Goal: Transaction & Acquisition: Purchase product/service

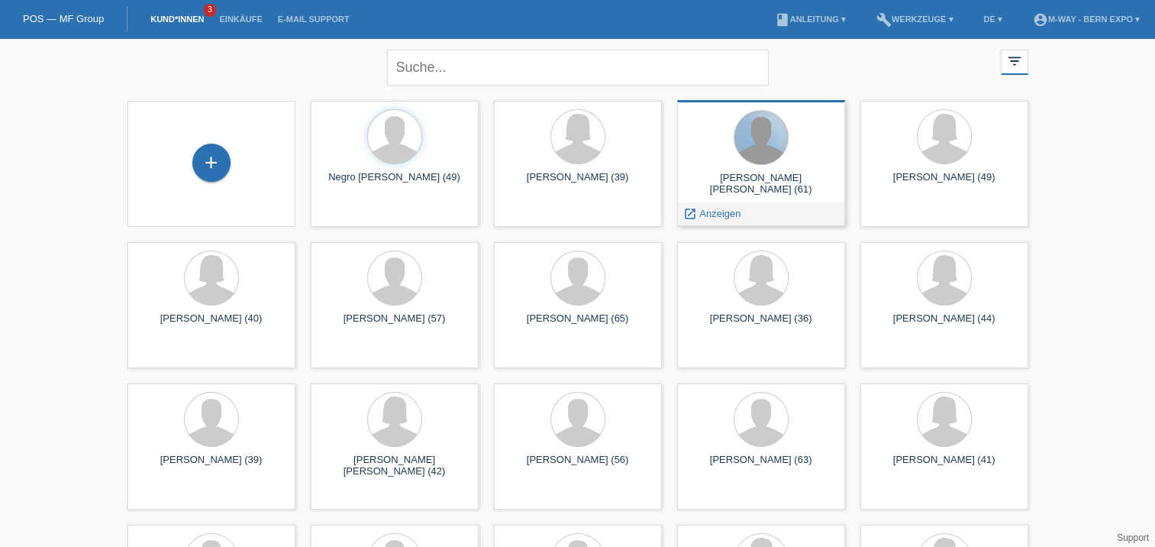
click at [770, 157] on div at bounding box center [761, 137] width 53 height 53
click at [739, 222] on div "launch Anzeigen" at bounding box center [712, 213] width 69 height 23
click at [793, 166] on div at bounding box center [761, 138] width 144 height 57
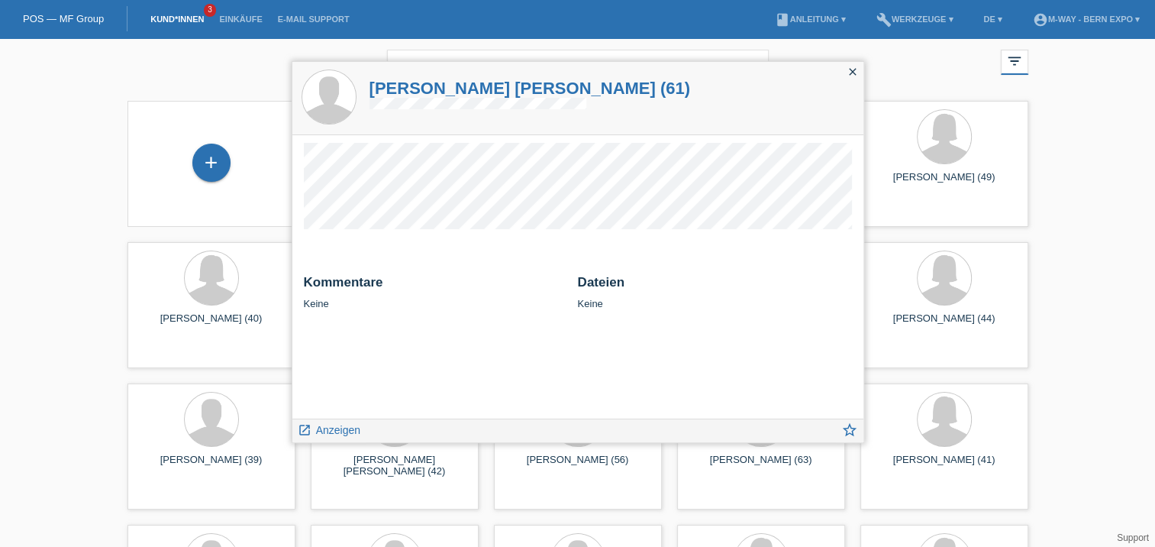
click at [849, 73] on icon "close" at bounding box center [853, 72] width 12 height 12
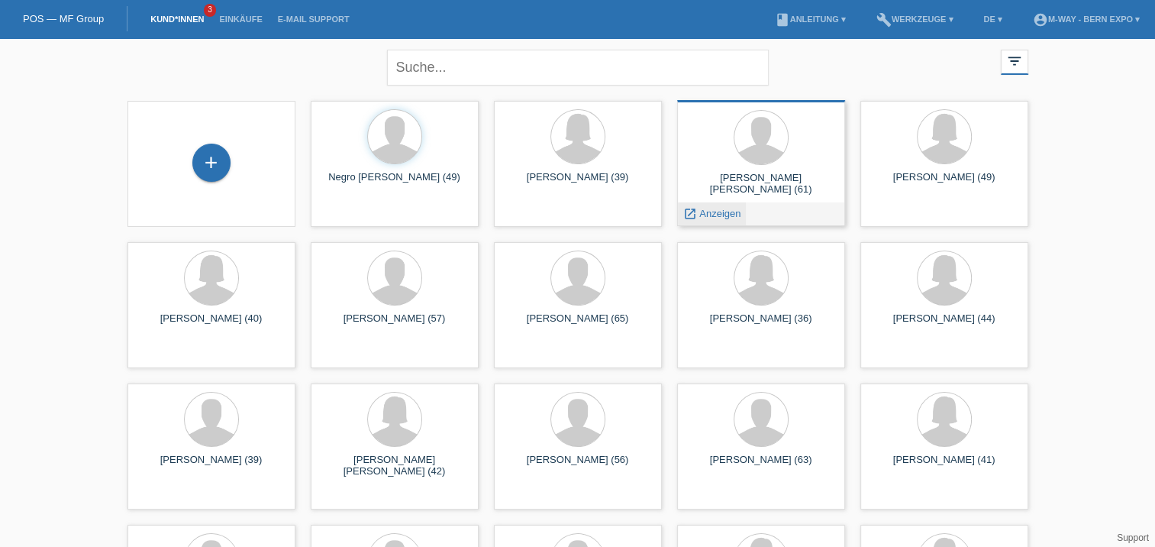
click at [706, 213] on span "Anzeigen" at bounding box center [719, 213] width 41 height 11
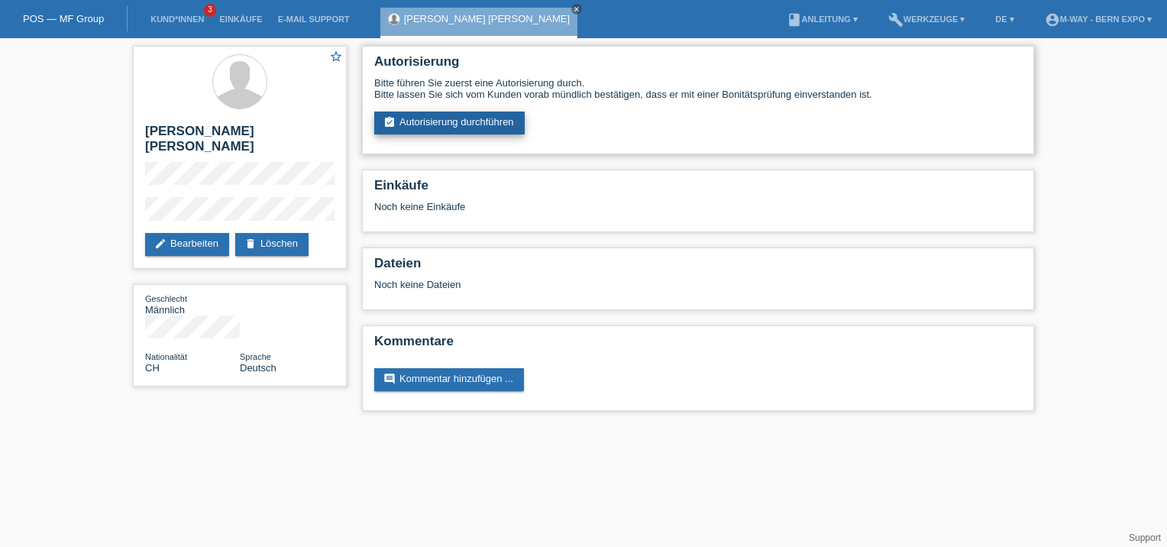
click at [449, 125] on link "assignment_turned_in Autorisierung durchführen" at bounding box center [449, 122] width 150 height 23
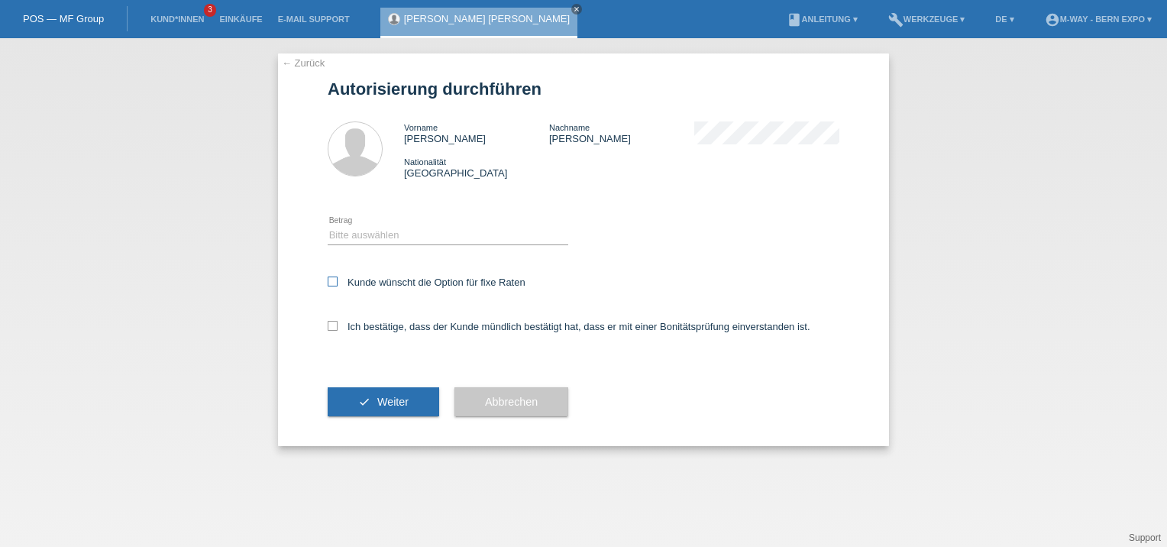
click at [330, 279] on icon at bounding box center [333, 281] width 10 height 10
click at [330, 279] on input "Kunde wünscht die Option für fixe Raten" at bounding box center [333, 281] width 10 height 10
checkbox input "true"
click at [328, 323] on icon at bounding box center [333, 326] width 10 height 10
click at [328, 323] on input "Ich bestätige, dass der Kunde mündlich bestätigt hat, dass er mit einer Bonität…" at bounding box center [333, 326] width 10 height 10
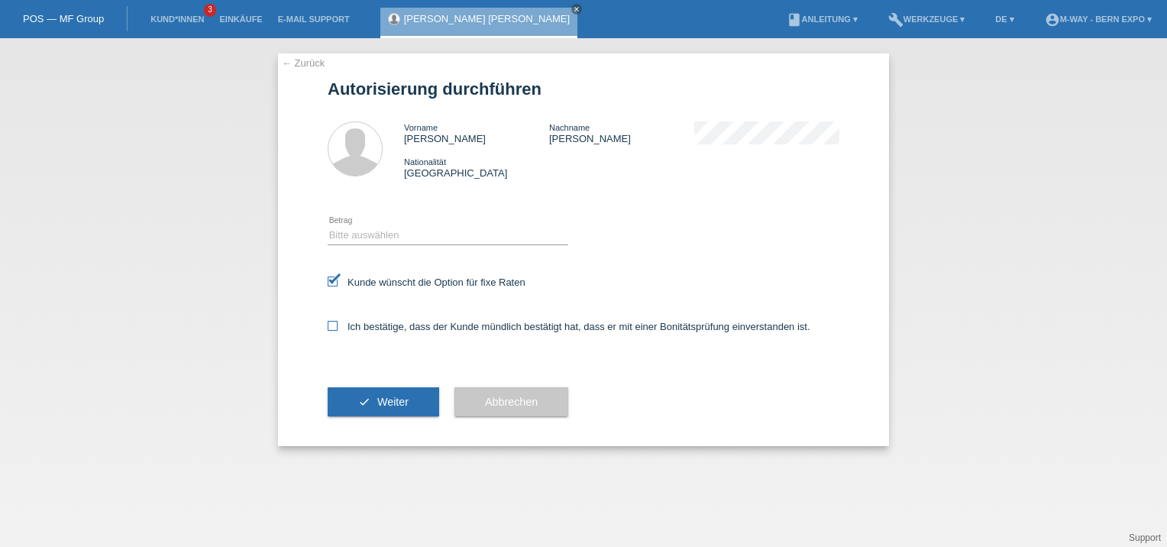
checkbox input "true"
click at [379, 403] on span "Weiter" at bounding box center [392, 402] width 31 height 12
click at [455, 239] on select "Bitte auswählen CHF 1.00 - CHF 499.00 CHF 500.00 - CHF 1'999.00 CHF 2'000.00 - …" at bounding box center [448, 235] width 241 height 18
click at [522, 408] on button "Abbrechen" at bounding box center [511, 401] width 114 height 29
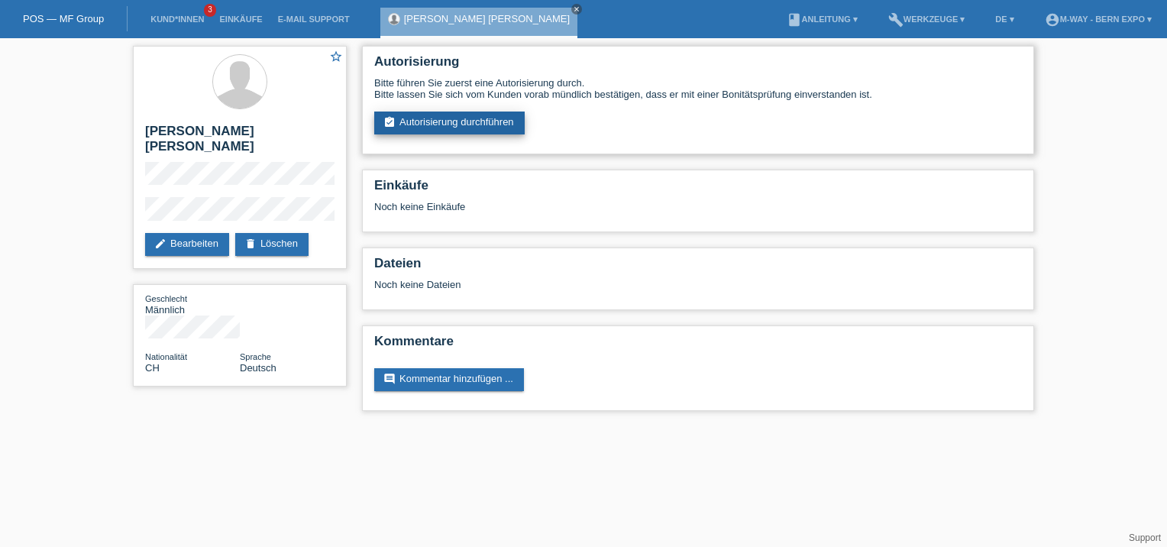
click at [469, 121] on link "assignment_turned_in Autorisierung durchführen" at bounding box center [449, 122] width 150 height 23
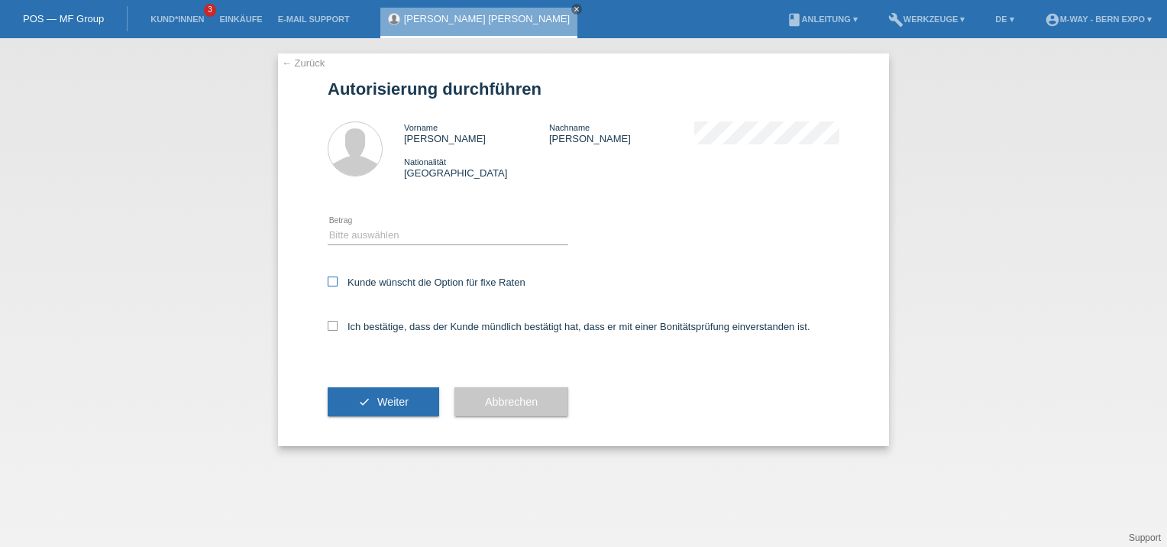
click at [331, 279] on icon at bounding box center [333, 281] width 10 height 10
click at [331, 279] on input "Kunde wünscht die Option für fixe Raten" at bounding box center [333, 281] width 10 height 10
checkbox input "true"
click at [333, 324] on icon at bounding box center [333, 326] width 10 height 10
click at [333, 324] on input "Ich bestätige, dass der Kunde mündlich bestätigt hat, dass er mit einer Bonität…" at bounding box center [333, 326] width 10 height 10
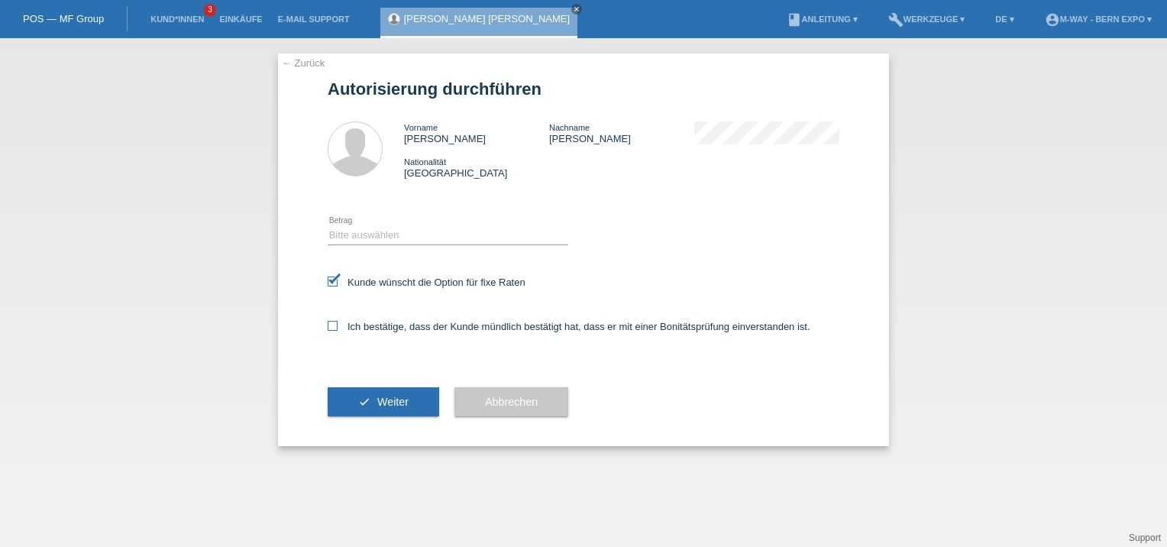
checkbox input "true"
click at [366, 399] on button "check Weiter" at bounding box center [383, 401] width 111 height 29
click at [404, 233] on select "Bitte auswählen CHF 1.00 - CHF 499.00 CHF 500.00 - CHF 1'999.00 CHF 2'000.00 - …" at bounding box center [448, 235] width 241 height 18
select select "3"
click at [328, 226] on select "Bitte auswählen CHF 1.00 - CHF 499.00 CHF 500.00 - CHF 1'999.00 CHF 2'000.00 - …" at bounding box center [448, 235] width 241 height 18
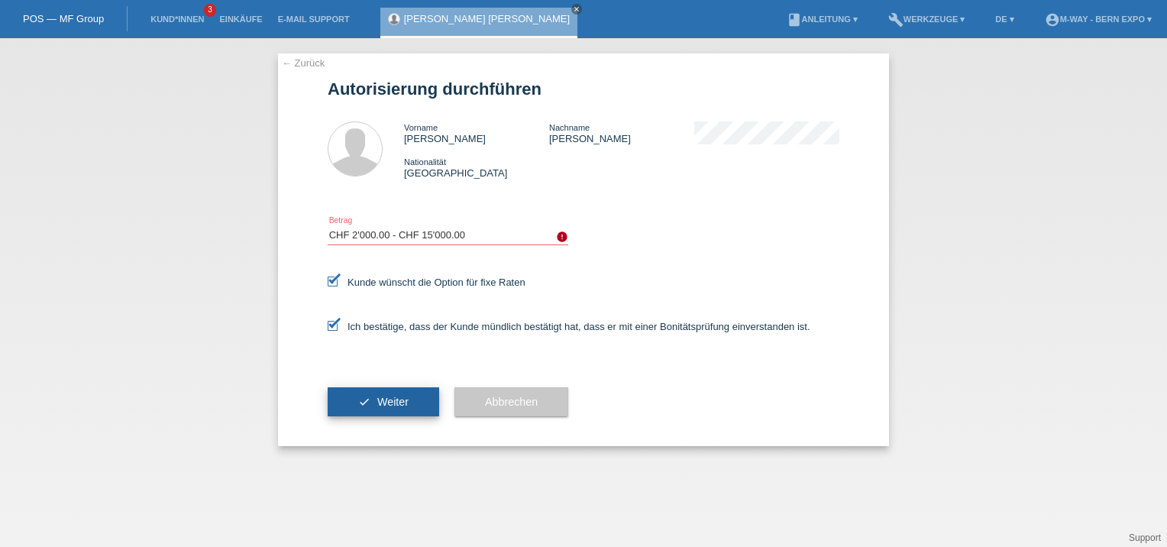
click at [395, 400] on span "Weiter" at bounding box center [392, 402] width 31 height 12
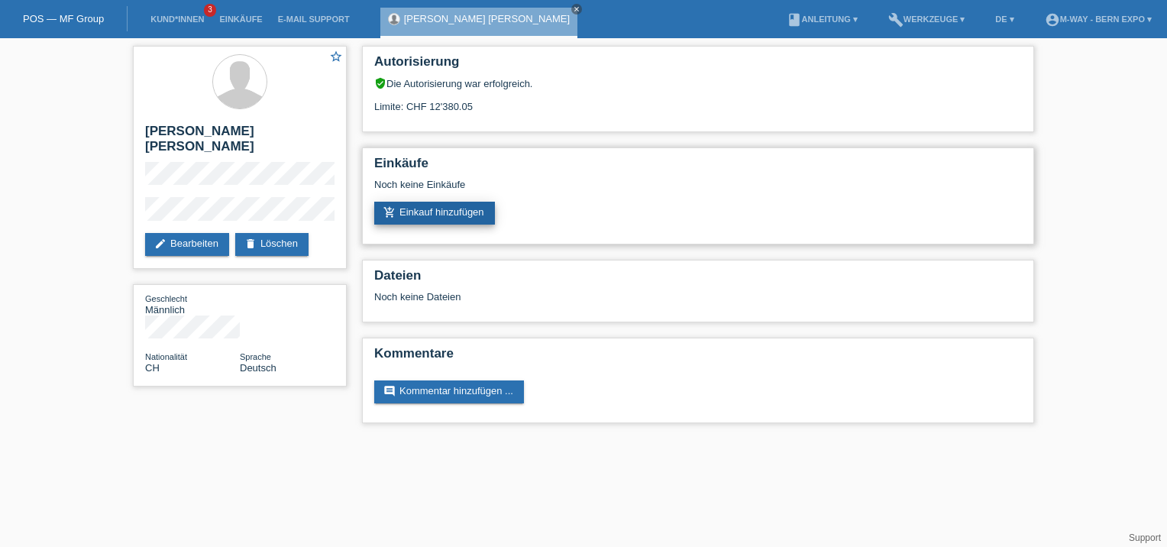
click at [463, 215] on link "add_shopping_cart Einkauf hinzufügen" at bounding box center [434, 213] width 121 height 23
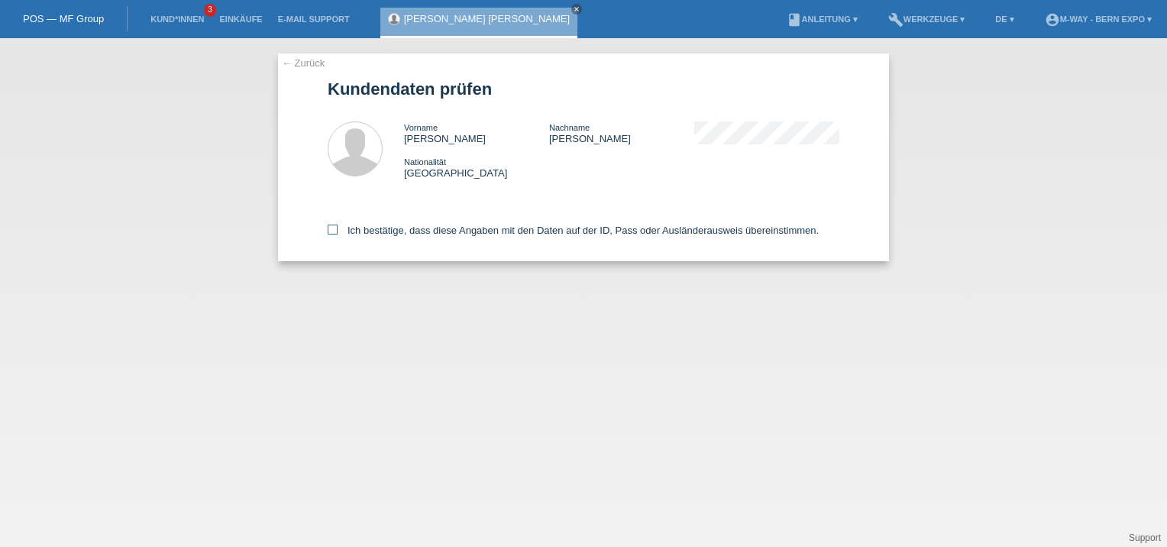
click at [334, 228] on icon at bounding box center [333, 229] width 10 height 10
click at [334, 228] on input "Ich bestätige, dass diese Angaben mit den Daten auf der ID, Pass oder Ausländer…" at bounding box center [333, 229] width 10 height 10
checkbox input "true"
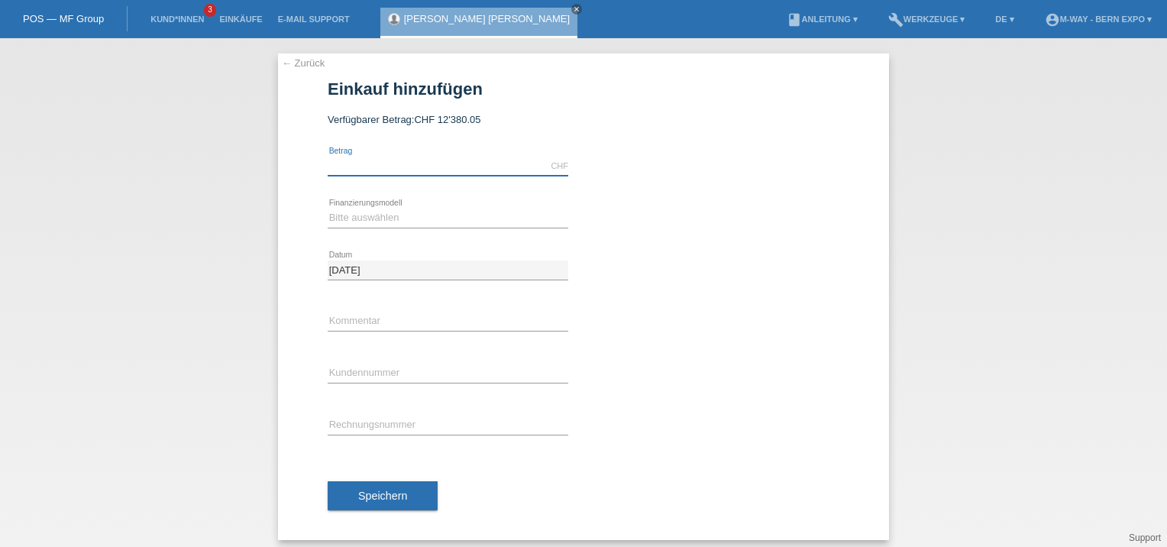
click at [397, 168] on input "text" at bounding box center [448, 166] width 241 height 19
type input "5592.00"
click at [383, 214] on select "Bitte auswählen Fixe Raten Kauf auf Rechnung mit Teilzahlungsoption" at bounding box center [448, 217] width 241 height 18
select select "77"
click at [328, 208] on select "Bitte auswählen Fixe Raten Kauf auf Rechnung mit Teilzahlungsoption" at bounding box center [448, 217] width 241 height 18
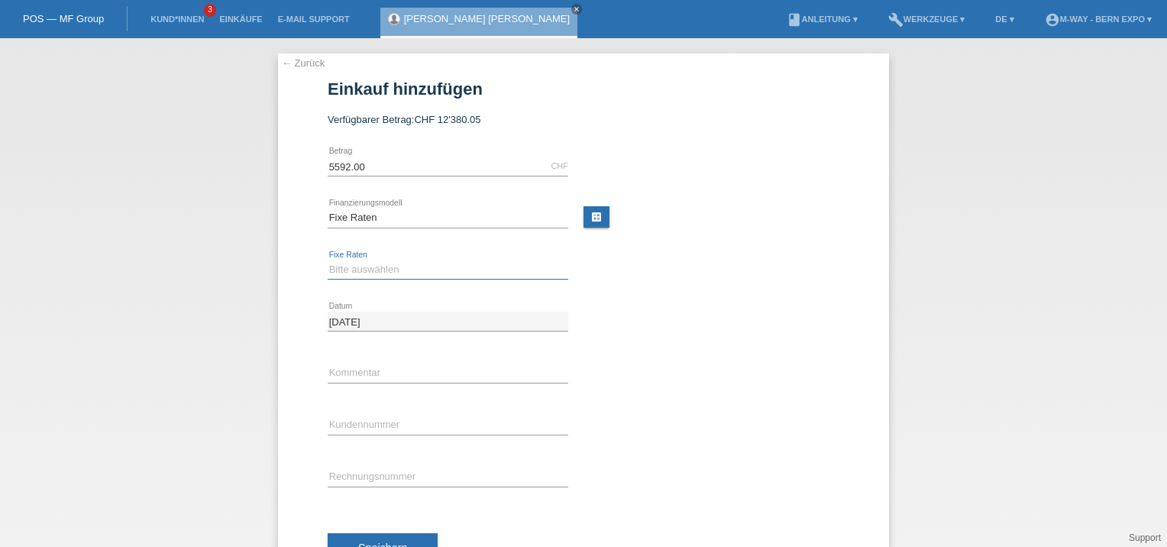
click at [379, 272] on select "Bitte auswählen 4 Raten 5 Raten 6 Raten 7 Raten 8 Raten 9 Raten 10 Raten 11 Rat…" at bounding box center [448, 269] width 241 height 18
select select "202"
click at [328, 260] on select "Bitte auswählen 4 Raten 5 Raten 6 Raten 7 Raten 8 Raten 9 Raten 10 Raten 11 Rat…" at bounding box center [448, 269] width 241 height 18
click at [360, 370] on input "text" at bounding box center [448, 372] width 241 height 19
type input "Herr Mauro Adriano Calvani"
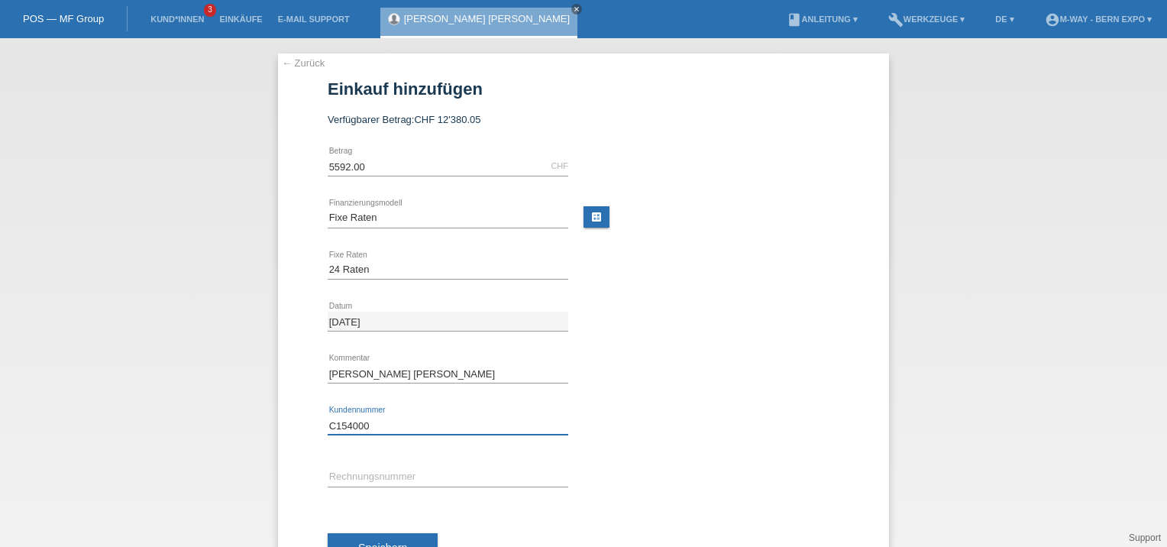
type input "C154000"
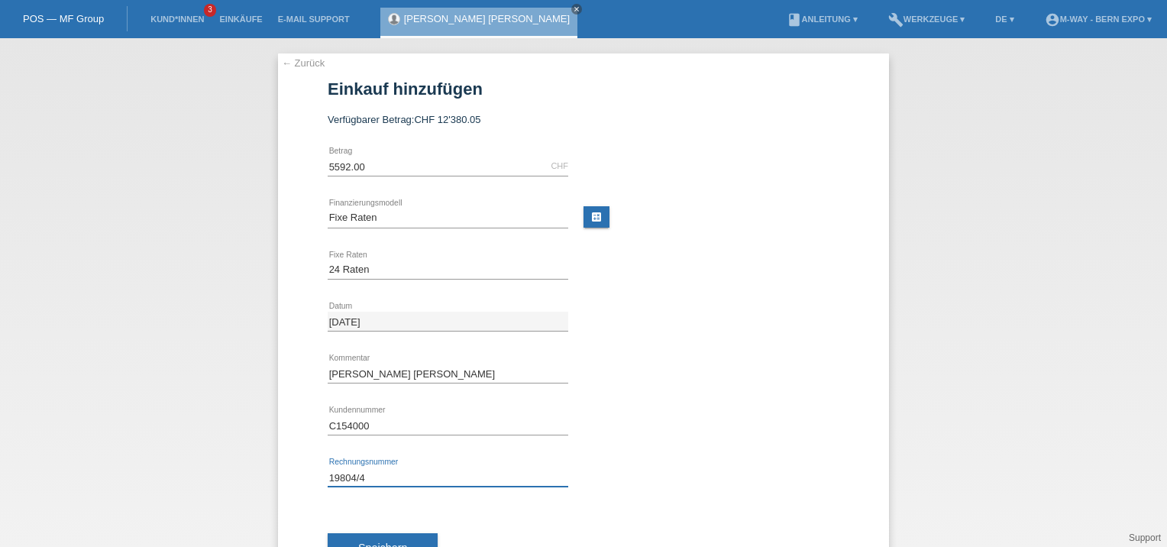
scroll to position [59, 0]
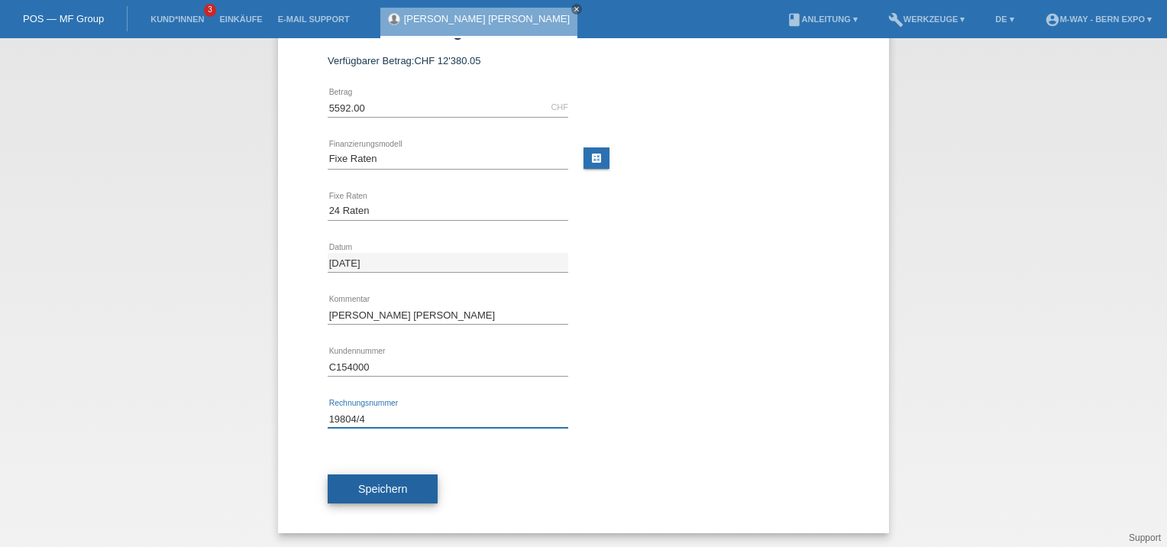
type input "19804/4"
click at [379, 492] on button "Speichern" at bounding box center [383, 488] width 110 height 29
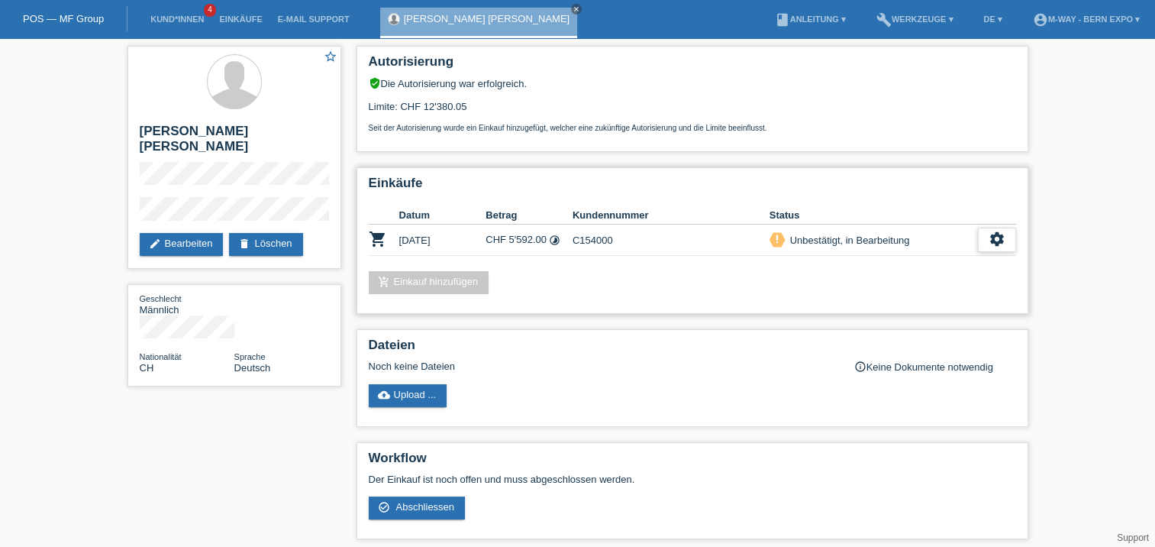
click at [999, 242] on icon "settings" at bounding box center [997, 239] width 17 height 17
click at [898, 315] on span "Abschliessen" at bounding box center [892, 309] width 63 height 18
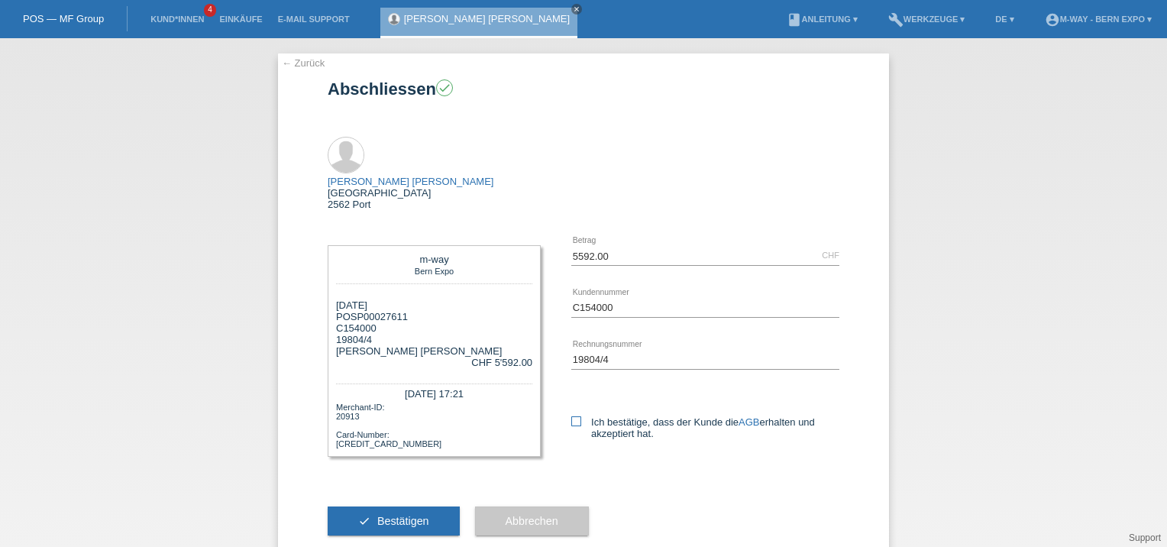
click at [577, 416] on icon at bounding box center [576, 421] width 10 height 10
click at [577, 416] on input "Ich bestätige, dass der Kunde die AGB erhalten und akzeptiert hat." at bounding box center [576, 421] width 10 height 10
checkbox input "true"
click at [398, 515] on span "Bestätigen" at bounding box center [403, 521] width 52 height 12
